Goal: Use online tool/utility: Utilize a website feature to perform a specific function

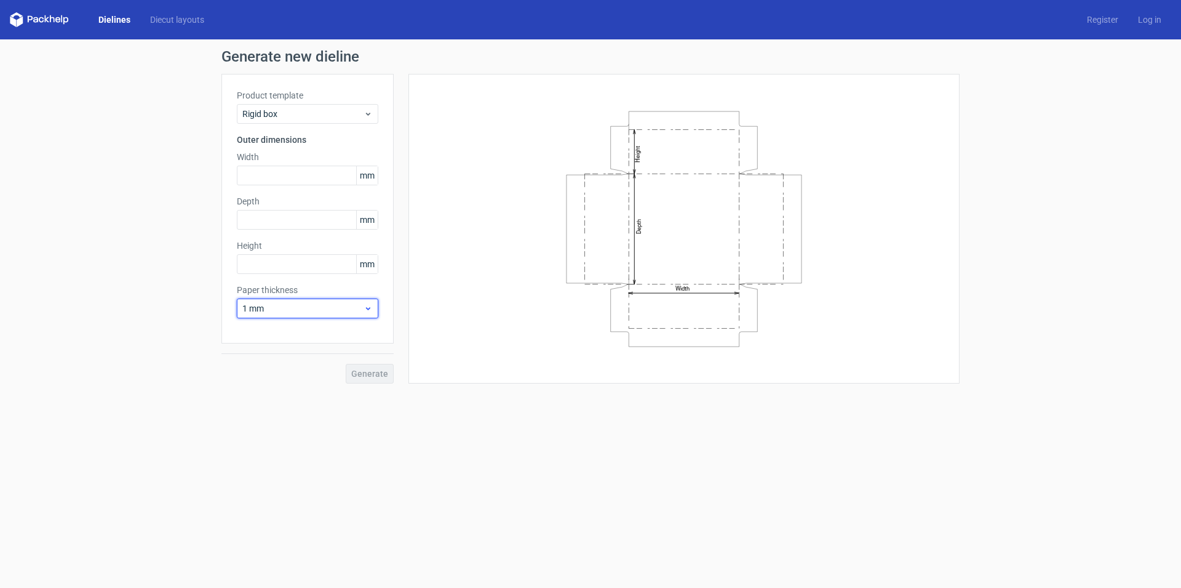
click at [284, 306] on span "1 mm" at bounding box center [302, 308] width 121 height 12
click at [275, 430] on div "4 mm" at bounding box center [308, 434] width 132 height 20
click at [375, 114] on div "Rigid box" at bounding box center [308, 114] width 142 height 20
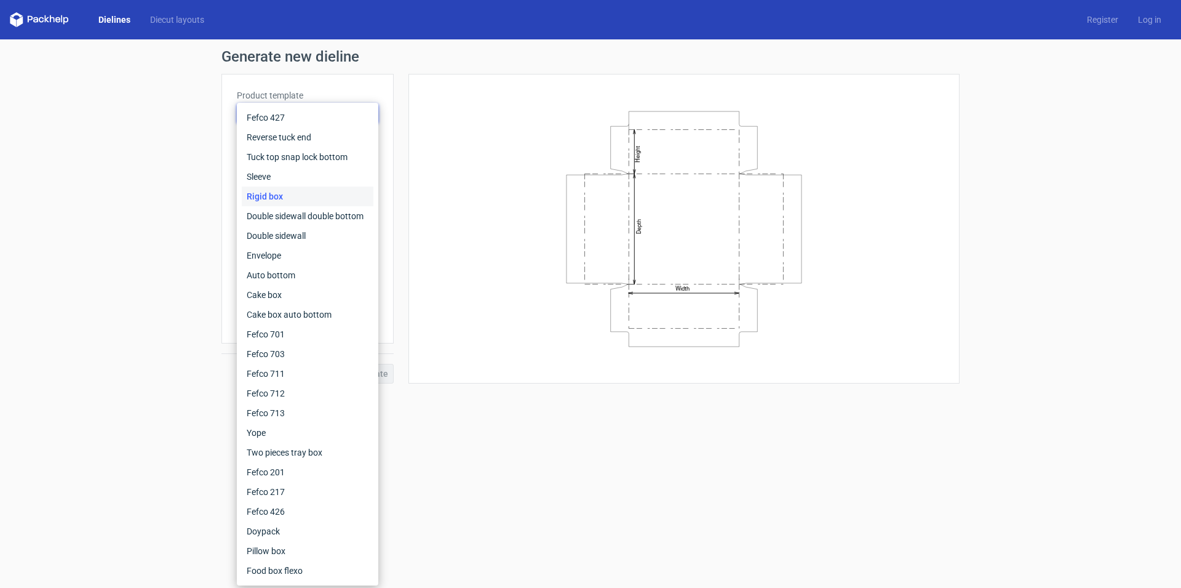
click at [375, 114] on div "Fefco 427 Reverse tuck end Tuck top snap lock bottom Sleeve Rigid box Double si…" at bounding box center [308, 344] width 142 height 482
click at [94, 140] on div "Generate new dieline Product template Rigid box Outer dimensions Width mm Depth…" at bounding box center [590, 216] width 1181 height 354
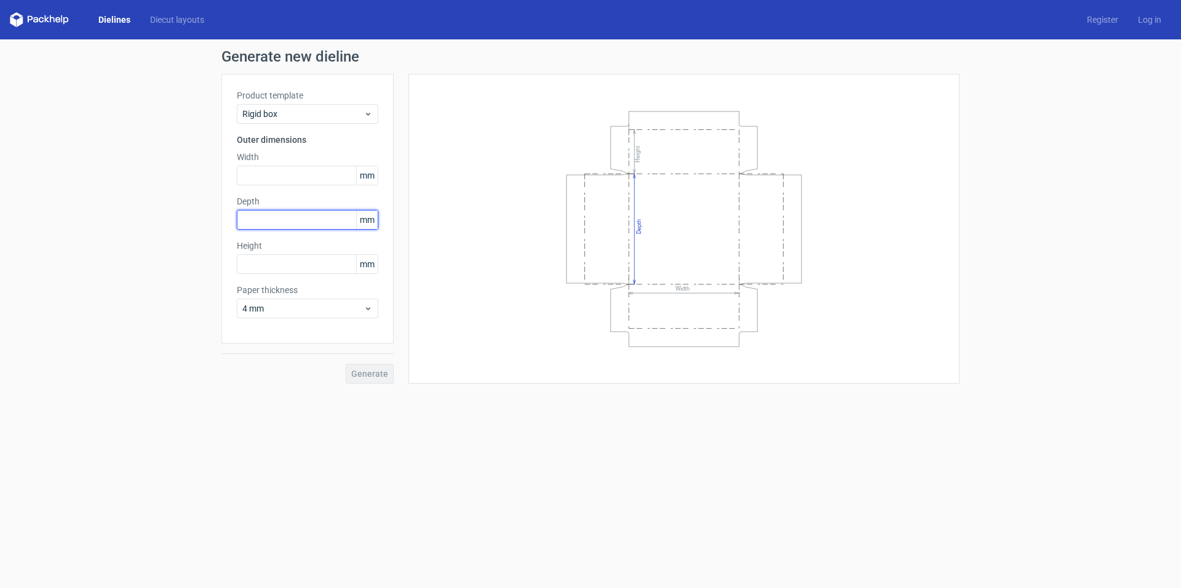
click at [263, 218] on input "text" at bounding box center [308, 220] width 142 height 20
type input "212"
click at [271, 172] on input "text" at bounding box center [308, 176] width 142 height 20
type input "277"
click at [277, 257] on input "text" at bounding box center [308, 264] width 142 height 20
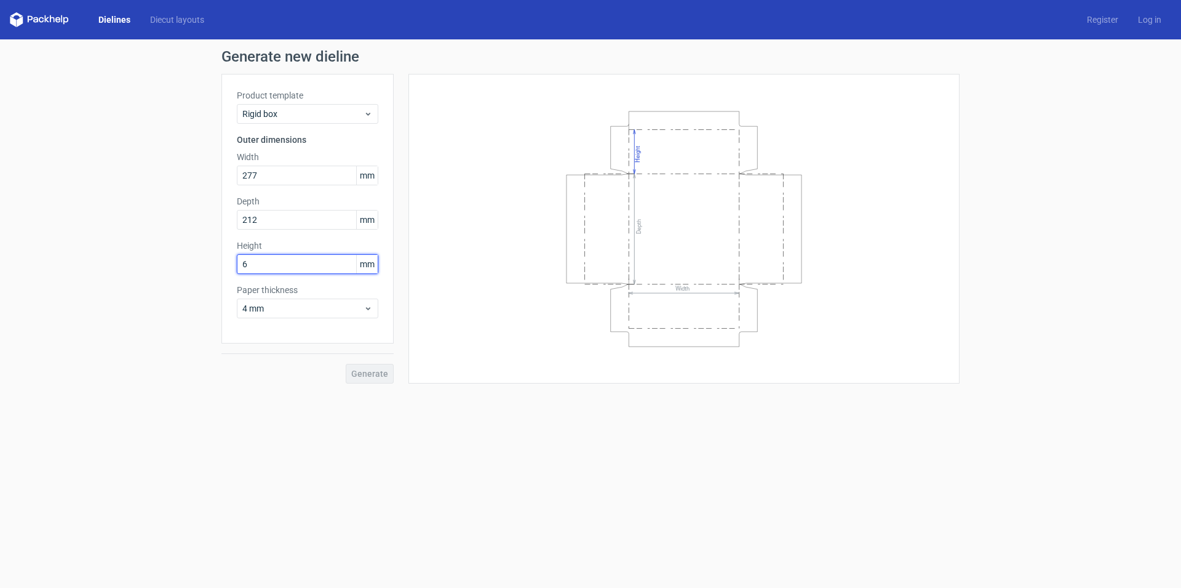
type input "65"
click at [366, 374] on span "Generate" at bounding box center [369, 373] width 37 height 9
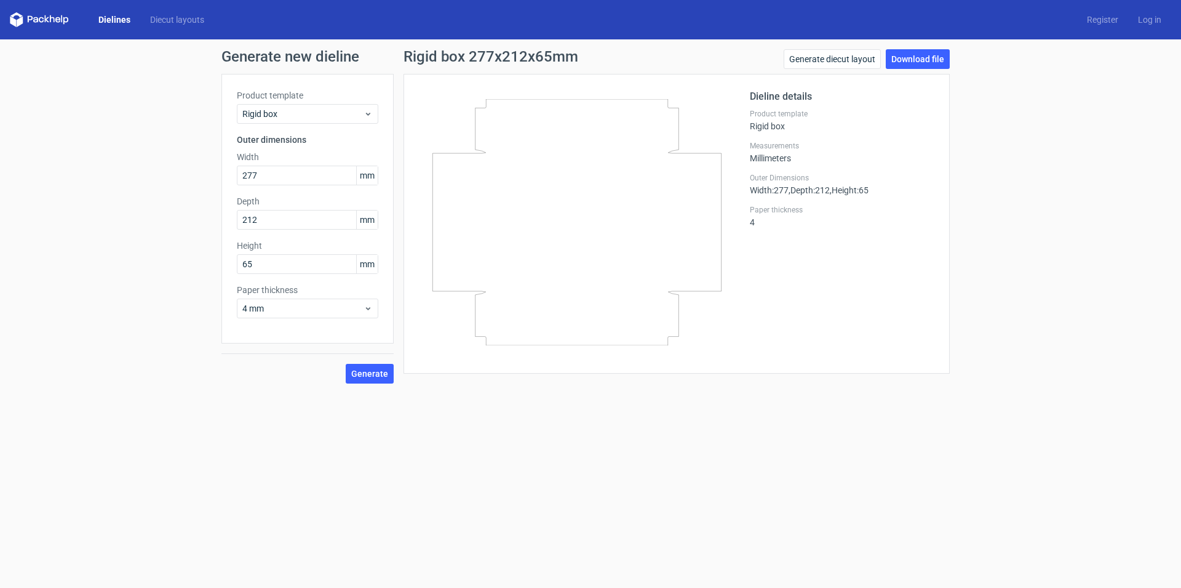
click at [495, 288] on icon at bounding box center [577, 222] width 297 height 246
click at [927, 57] on link "Download file" at bounding box center [918, 59] width 64 height 20
click at [853, 64] on link "Generate diecut layout" at bounding box center [832, 59] width 97 height 20
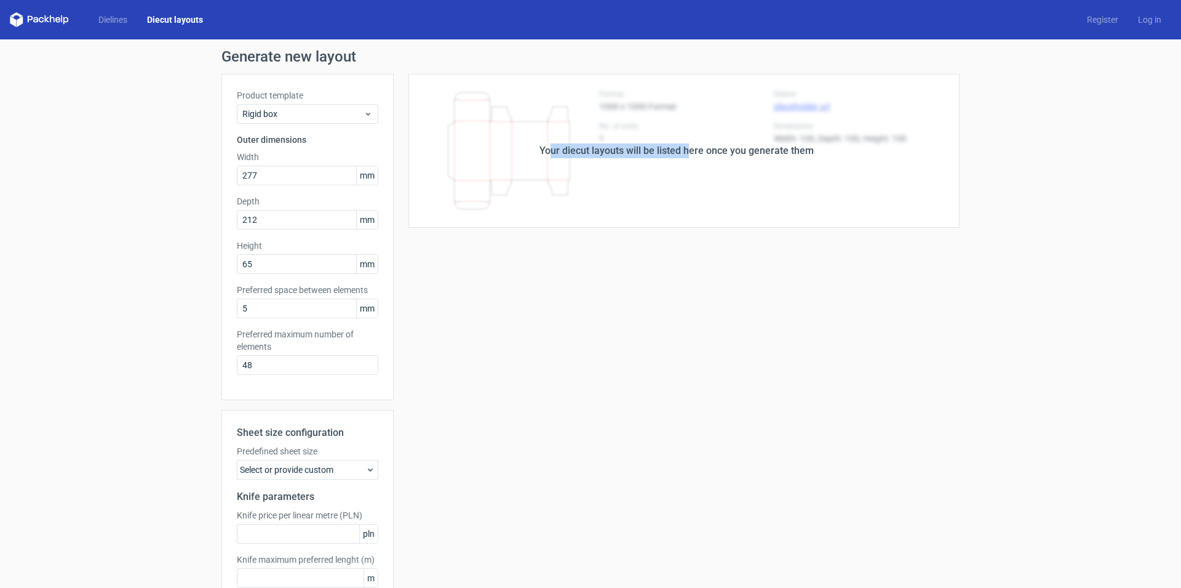
drag, startPoint x: 548, startPoint y: 154, endPoint x: 684, endPoint y: 150, distance: 136.7
click at [684, 150] on div "Your diecut layouts will be listed here once you generate them" at bounding box center [677, 150] width 274 height 15
click at [684, 155] on div "Your diecut layouts will be listed here once you generate them" at bounding box center [677, 150] width 274 height 15
drag, startPoint x: 625, startPoint y: 155, endPoint x: 805, endPoint y: 151, distance: 180.3
click at [805, 151] on div "Your diecut layouts will be listed here once you generate them" at bounding box center [677, 150] width 274 height 15
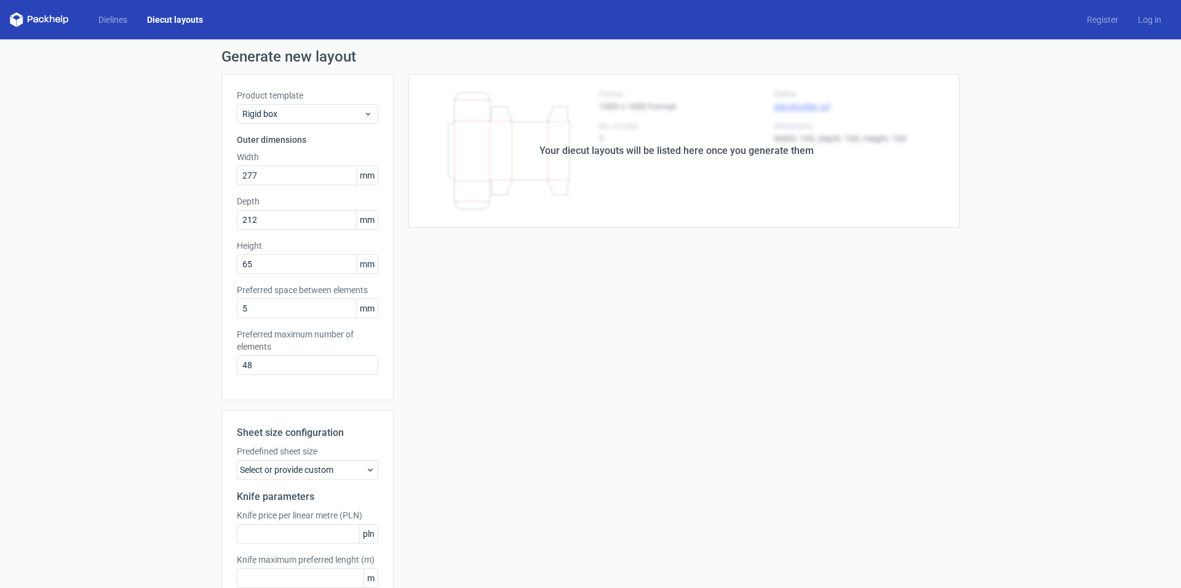
click at [812, 153] on div "Your diecut layouts will be listed here once you generate them" at bounding box center [677, 151] width 566 height 154
drag, startPoint x: 816, startPoint y: 153, endPoint x: 570, endPoint y: 177, distance: 247.2
click at [570, 177] on div "Your diecut layouts will be listed here once you generate them" at bounding box center [677, 151] width 566 height 154
click at [569, 180] on div "Your diecut layouts will be listed here once you generate them" at bounding box center [677, 151] width 566 height 154
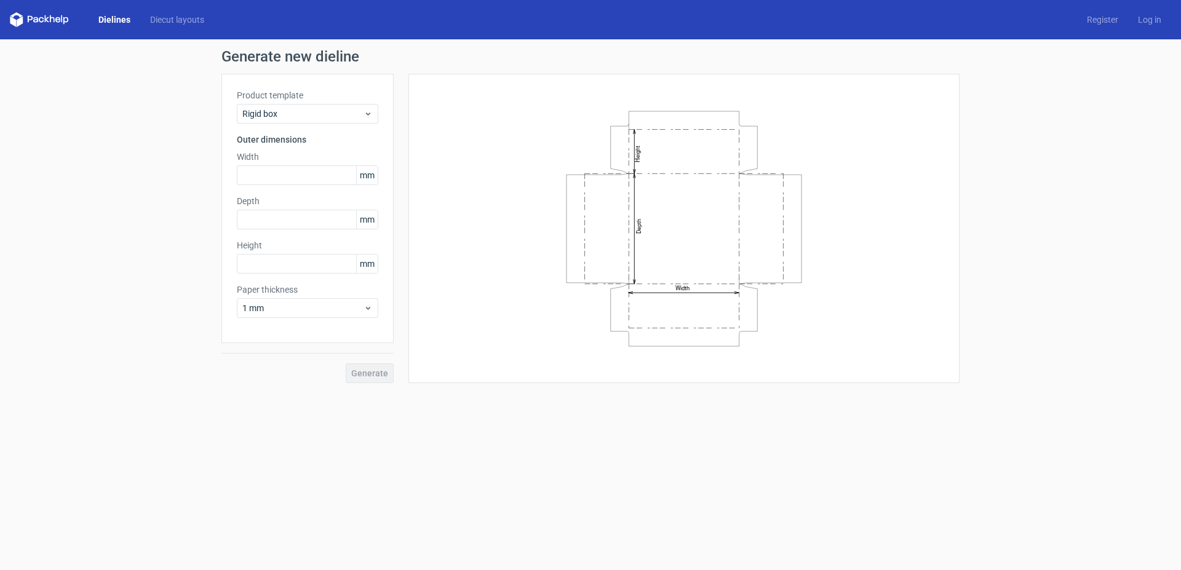
click at [996, 143] on div "Generate new dieline Product template Rigid box Outer dimensions Width mm Depth…" at bounding box center [590, 216] width 1181 height 354
